Goal: Task Accomplishment & Management: Use online tool/utility

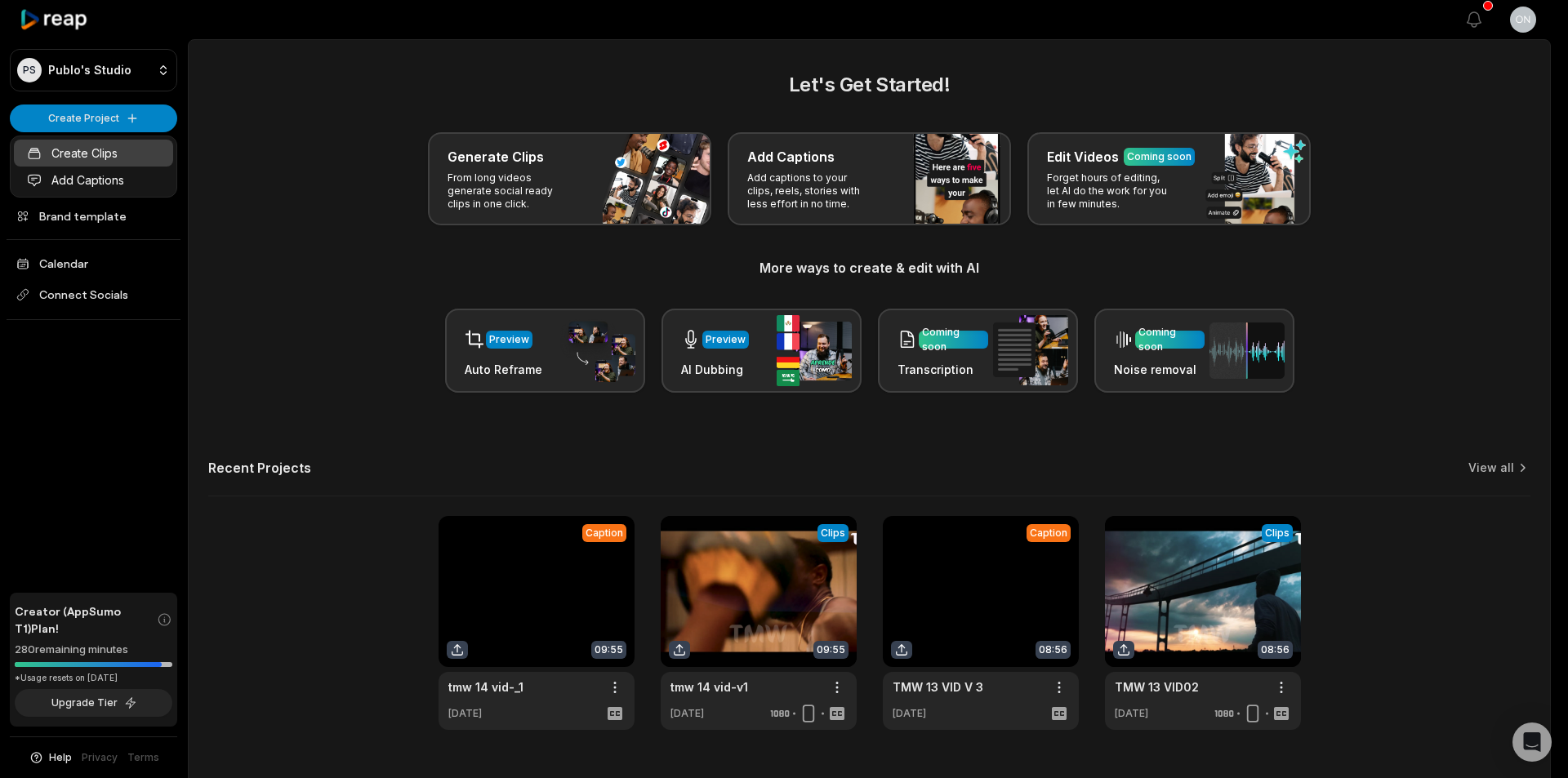
click at [127, 153] on link "Create Clips" at bounding box center [93, 153] width 159 height 27
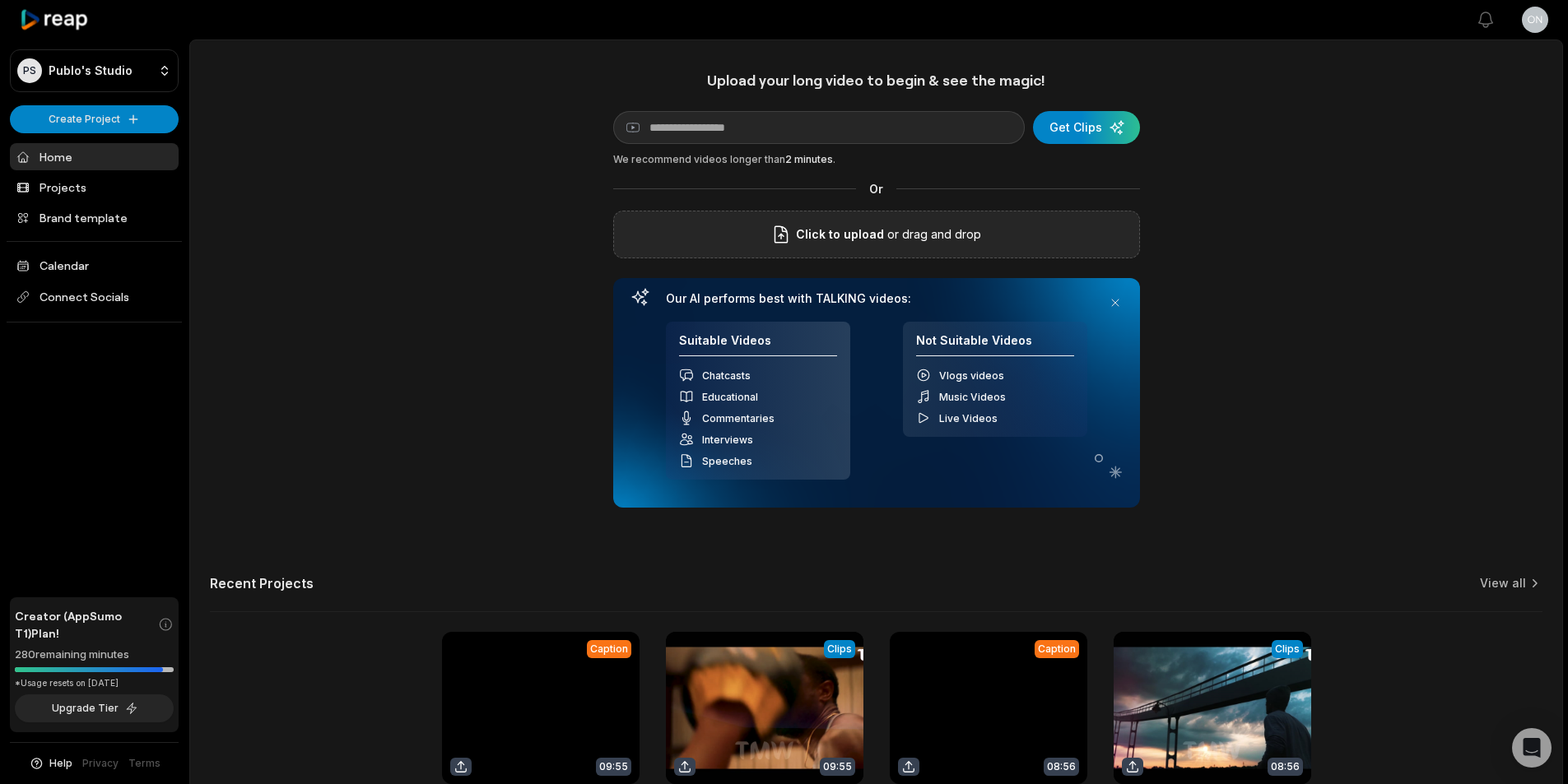
click at [963, 233] on p "or drag and drop" at bounding box center [932, 234] width 97 height 20
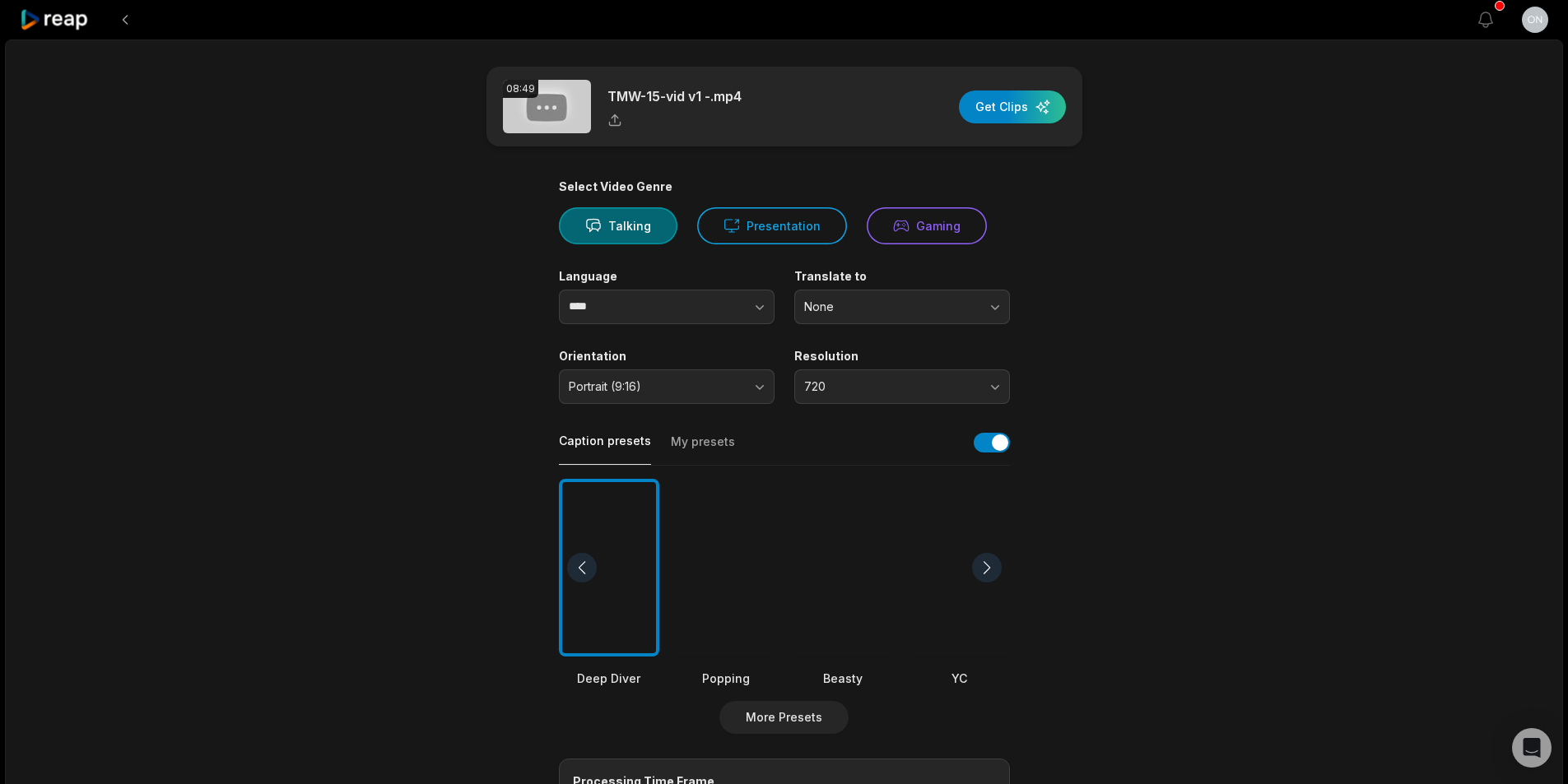
click at [760, 566] on div at bounding box center [726, 568] width 100 height 179
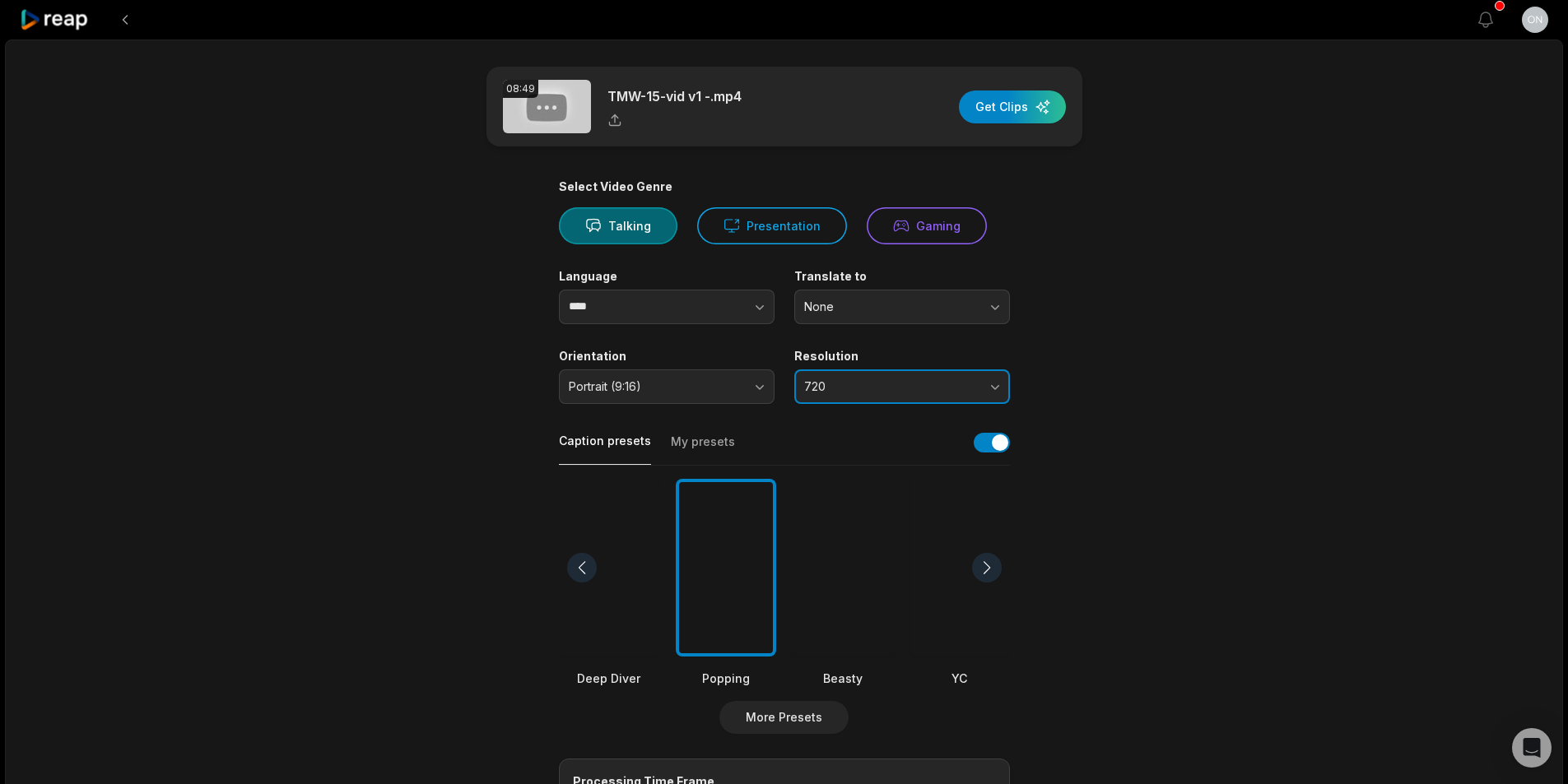
click at [890, 380] on span "720" at bounding box center [890, 386] width 173 height 14
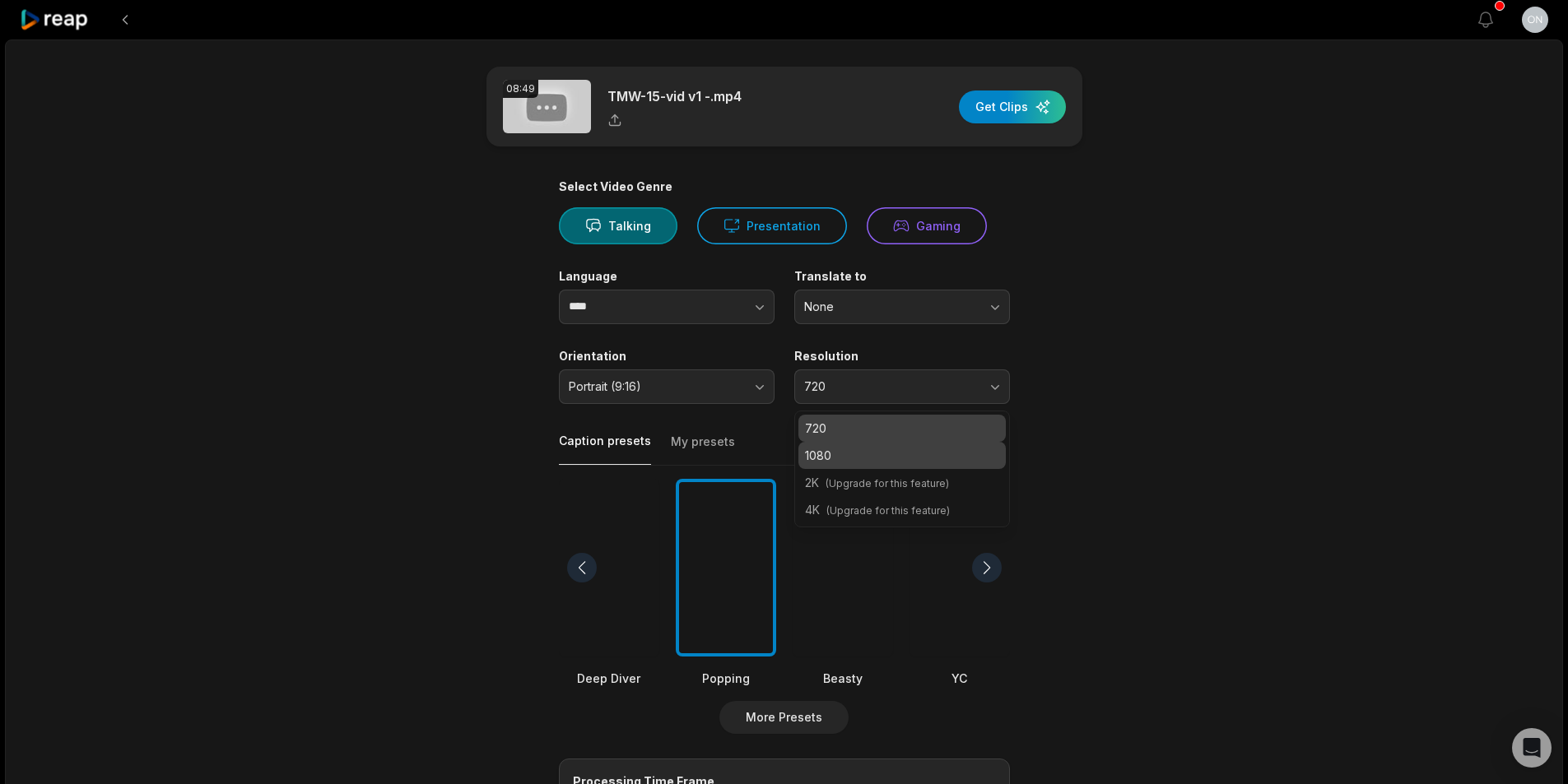
click at [821, 458] on p "1080" at bounding box center [902, 455] width 194 height 17
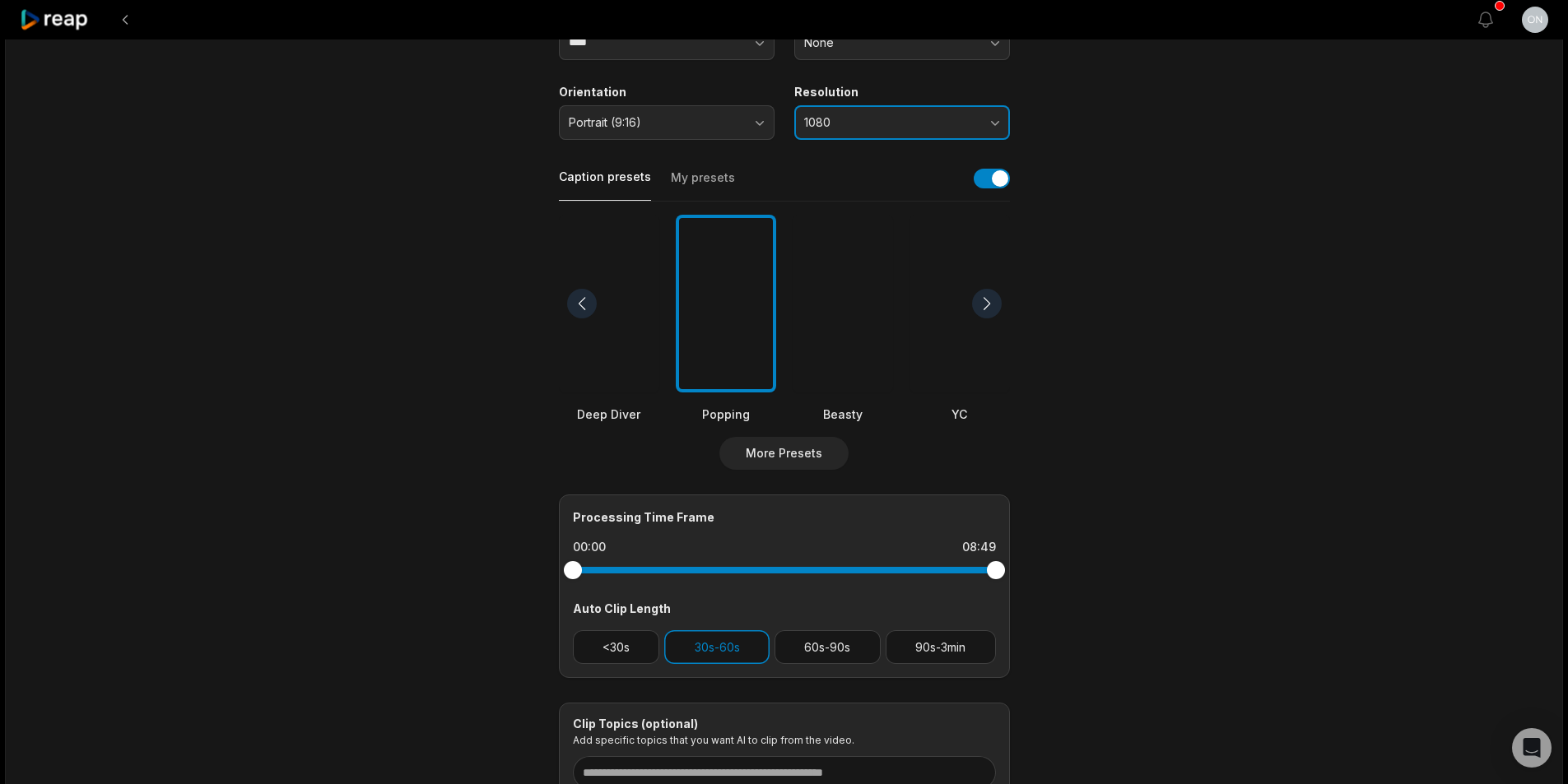
scroll to position [402, 0]
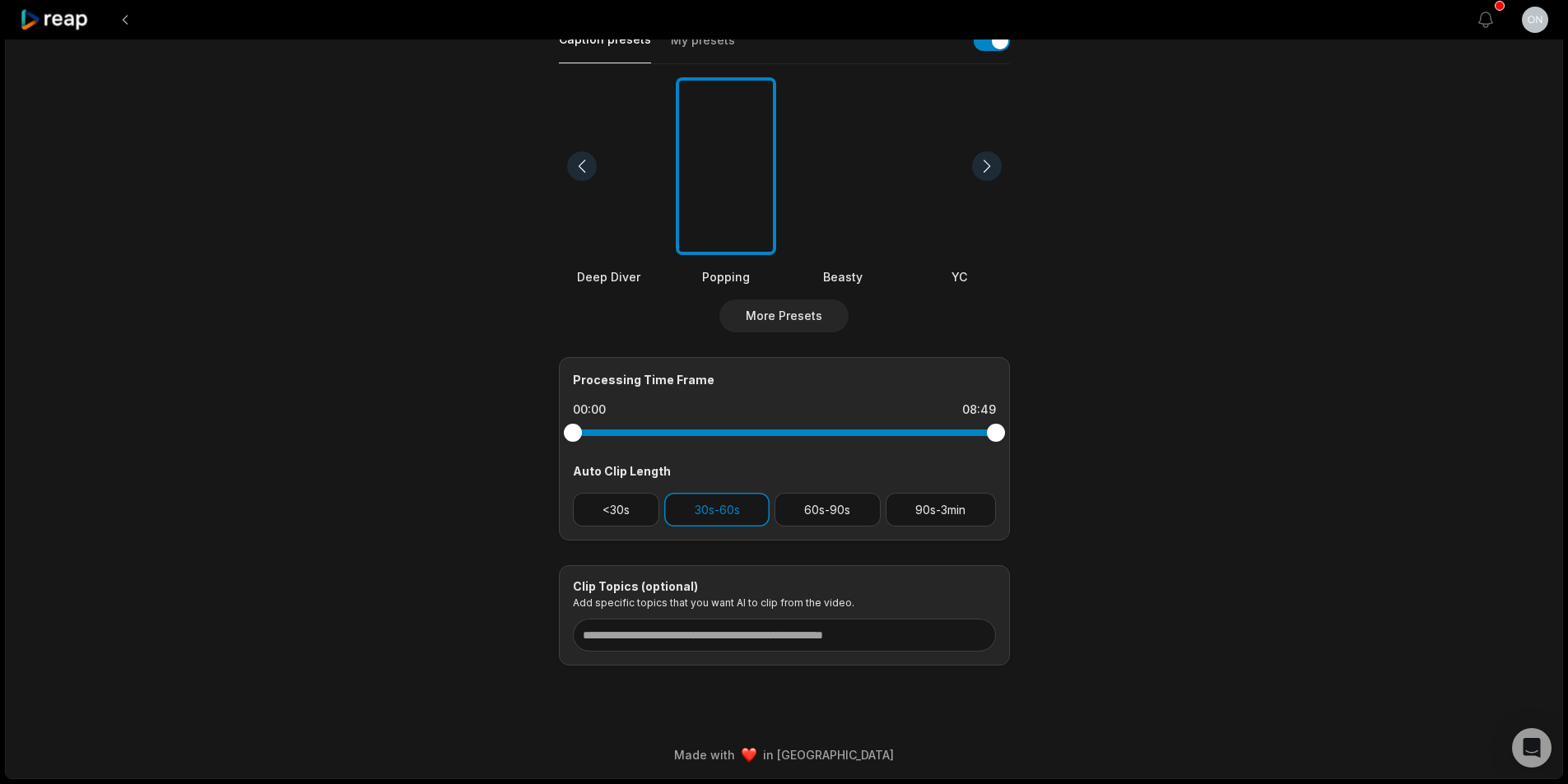
click at [772, 505] on div "<30s 30s-60s 60s-90s 90s-3min" at bounding box center [784, 509] width 423 height 34
click at [831, 525] on button "60s-90s" at bounding box center [828, 509] width 106 height 34
click at [734, 521] on button "30s-60s" at bounding box center [717, 509] width 106 height 34
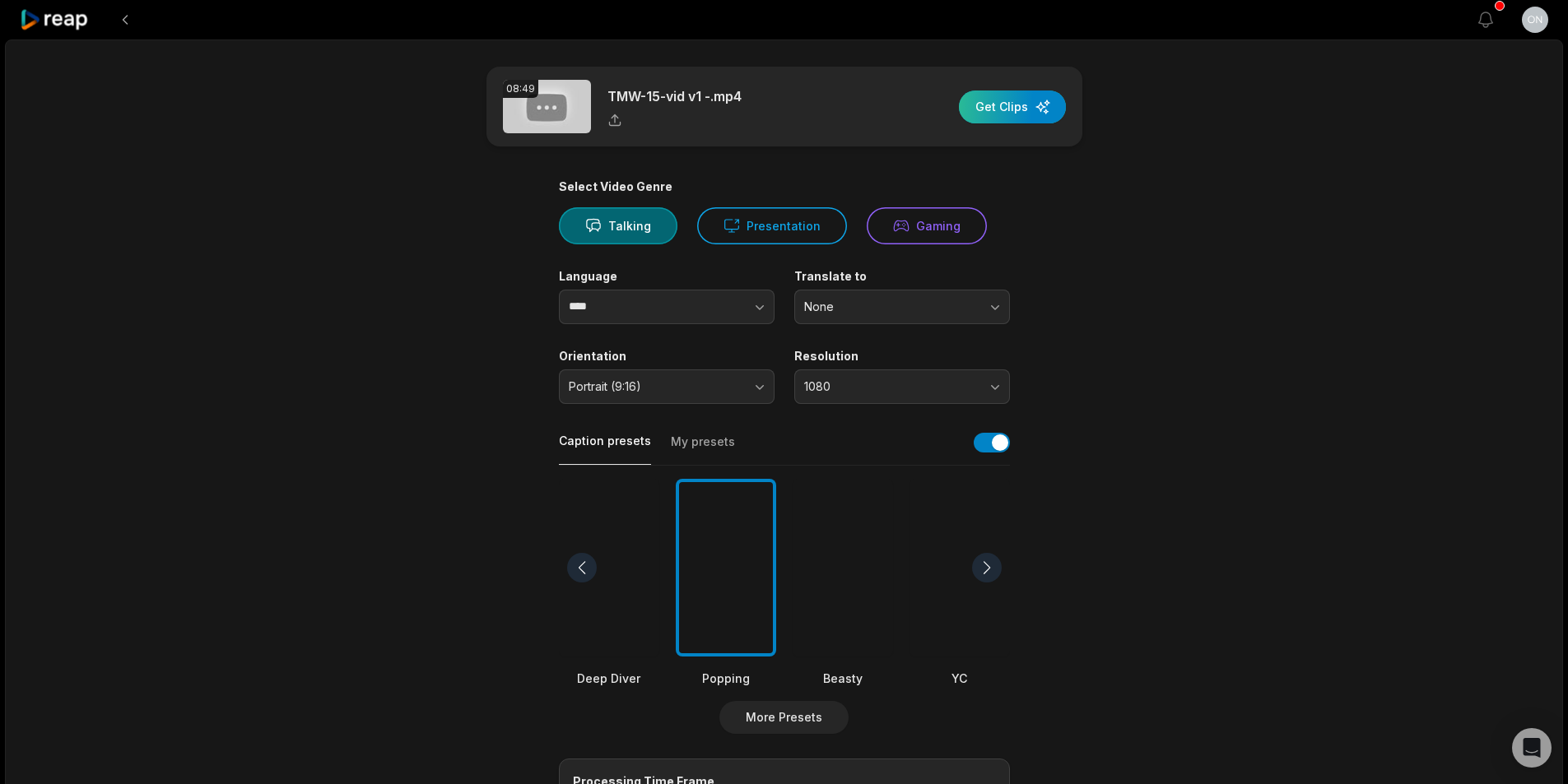
click at [1018, 107] on div "button" at bounding box center [1011, 107] width 107 height 33
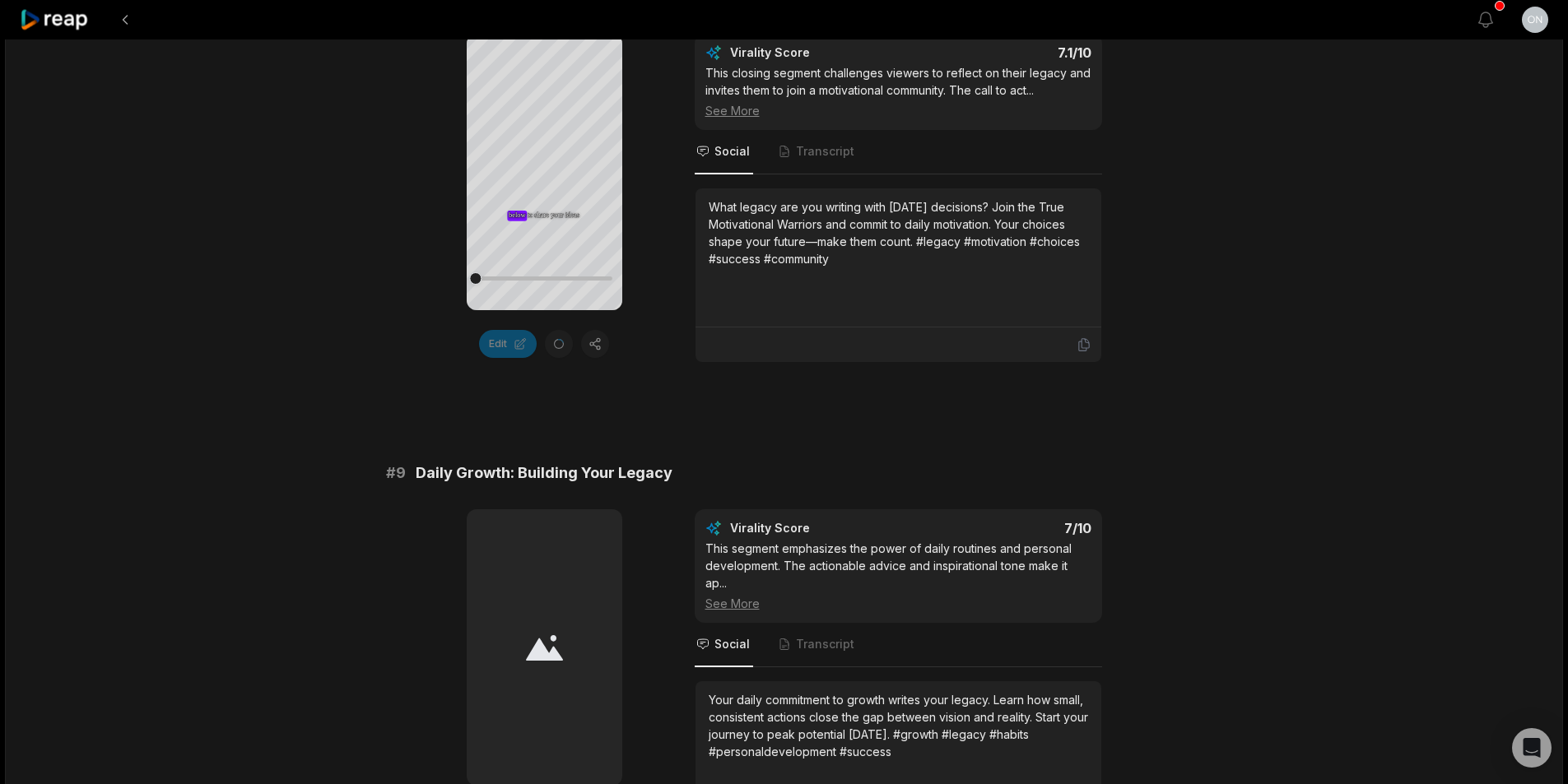
scroll to position [4415, 0]
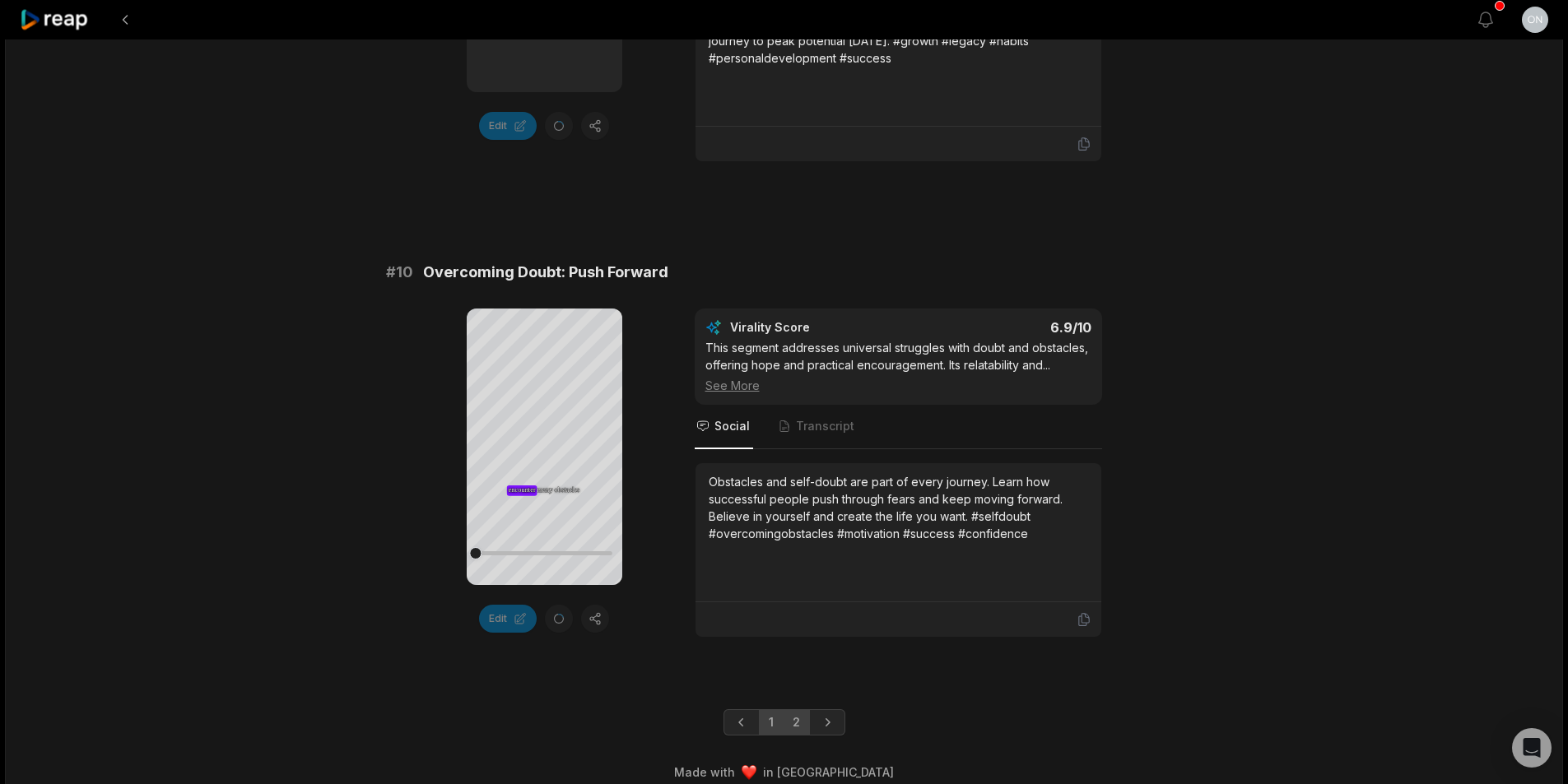
click at [797, 713] on link "2" at bounding box center [796, 722] width 27 height 26
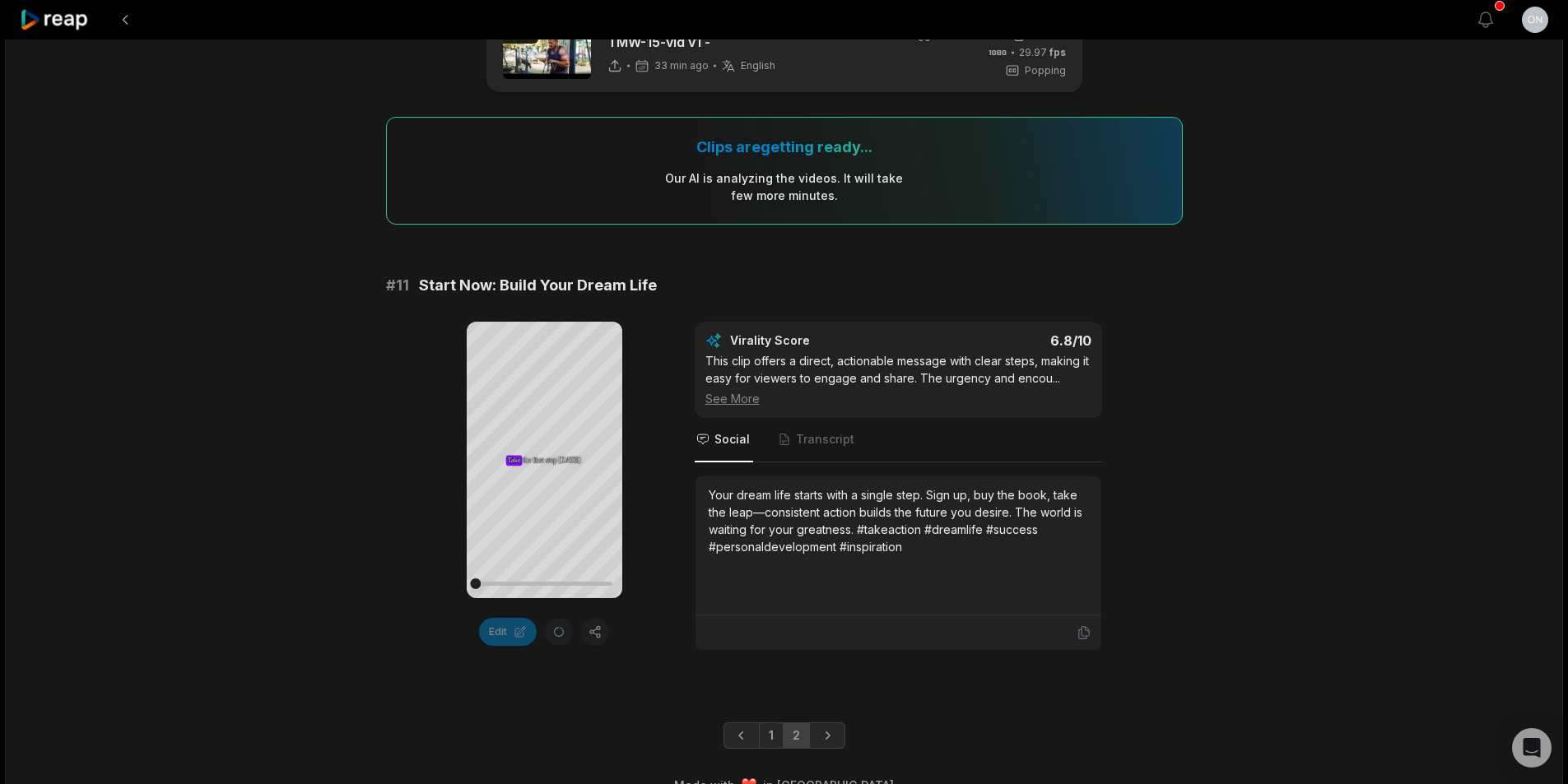
scroll to position [85, 0]
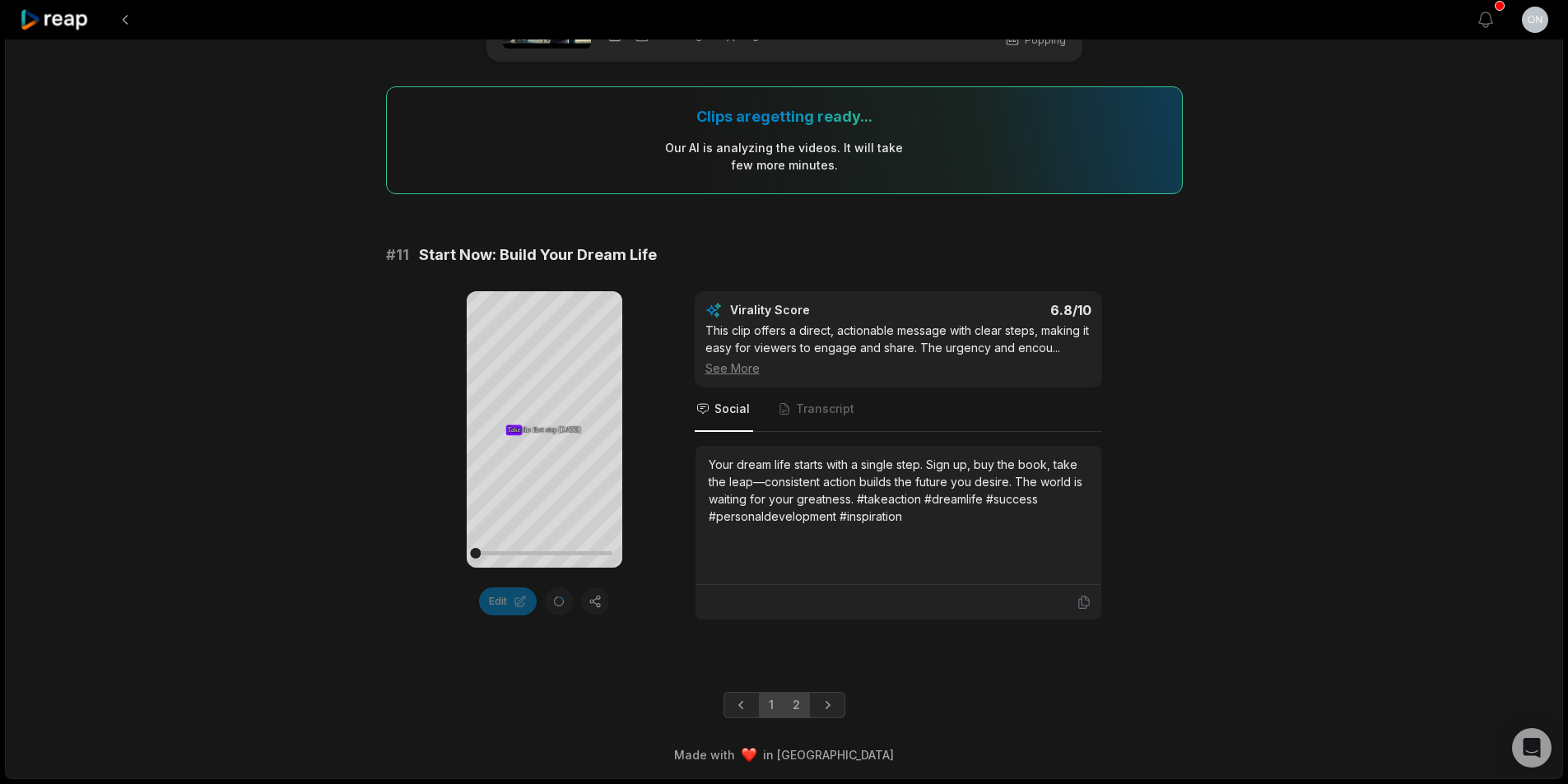
click at [760, 712] on link "1" at bounding box center [771, 704] width 25 height 26
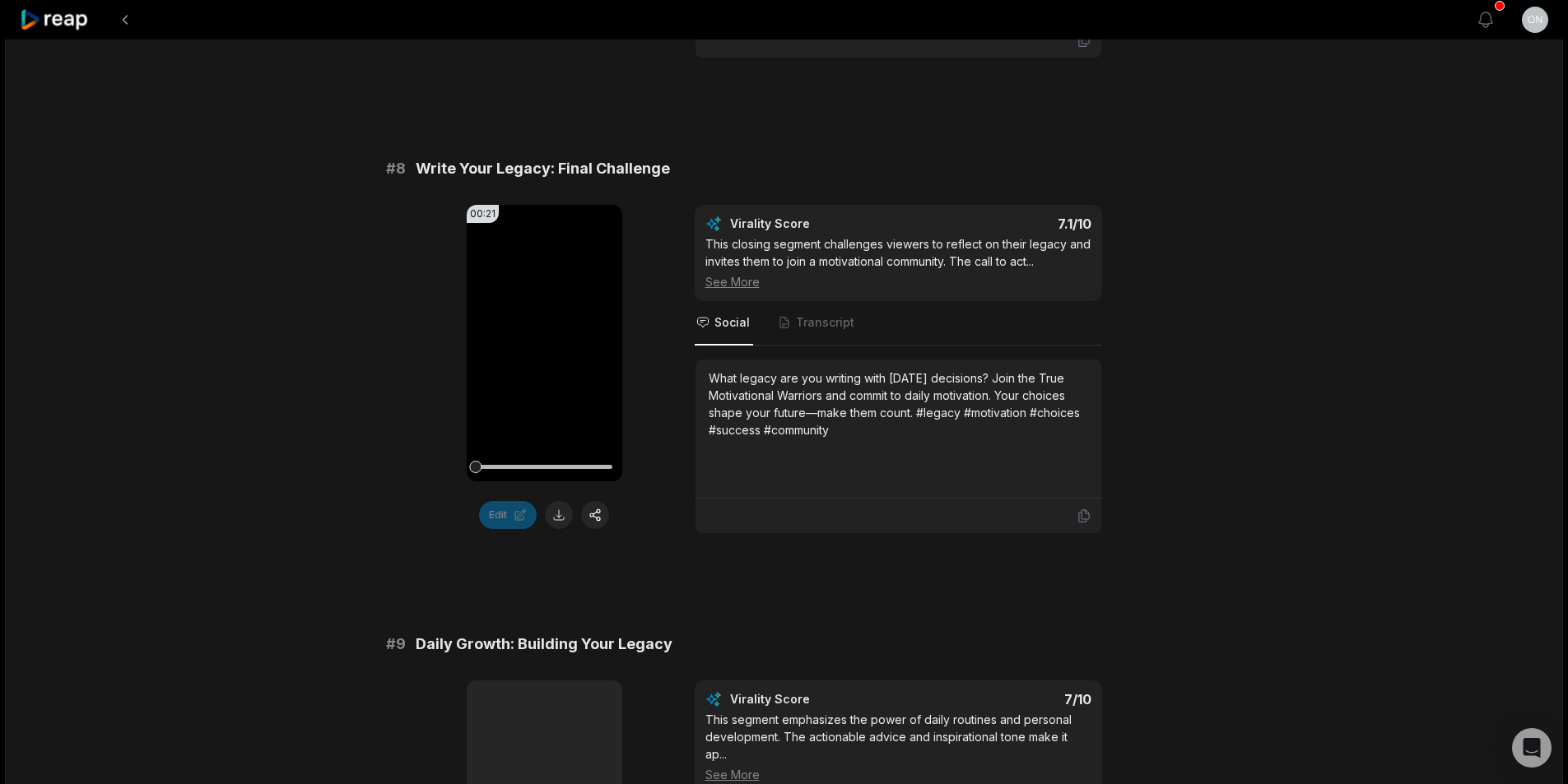
scroll to position [3540, 0]
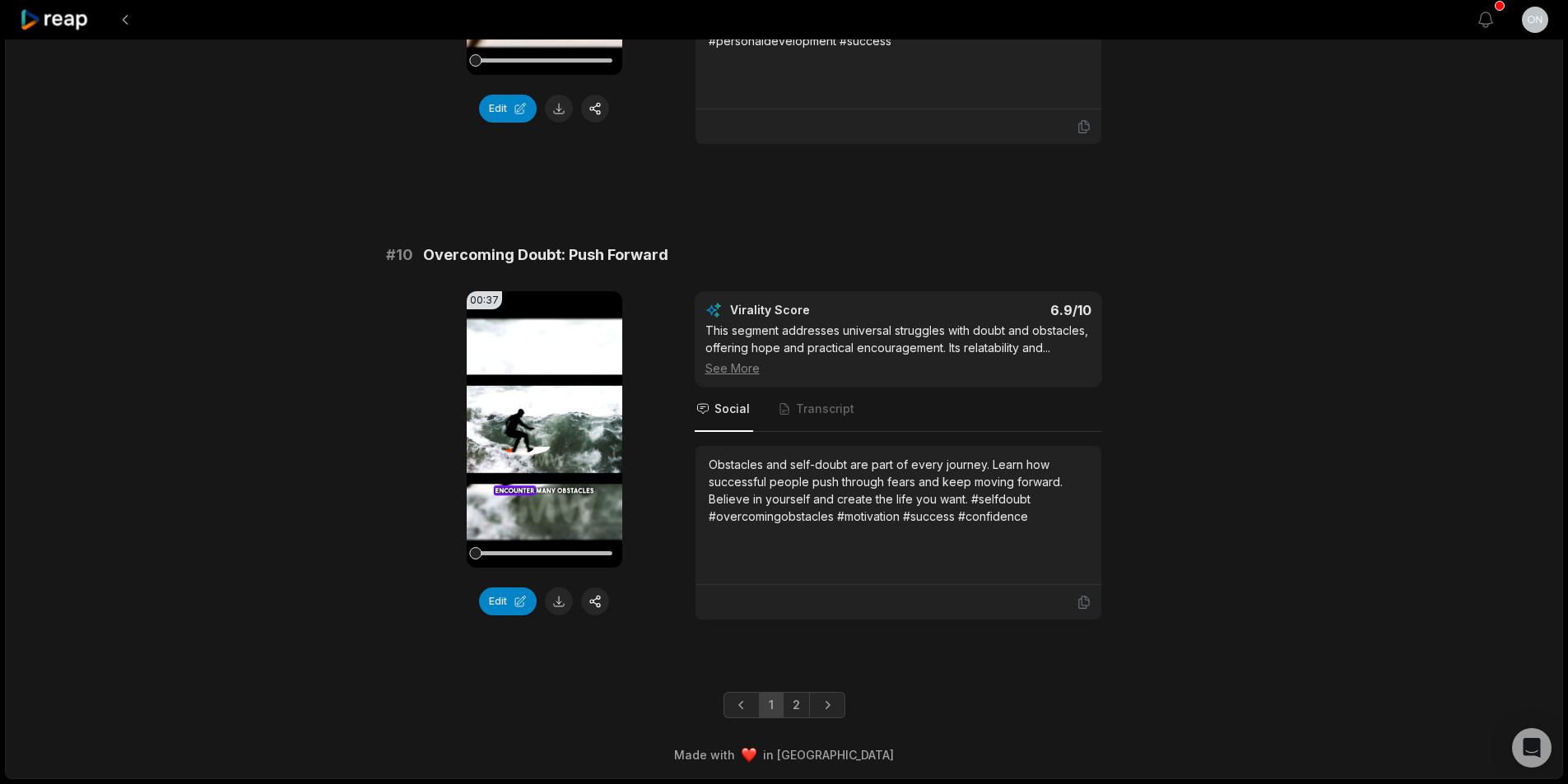
scroll to position [4282, 0]
